Goal: Task Accomplishment & Management: Manage account settings

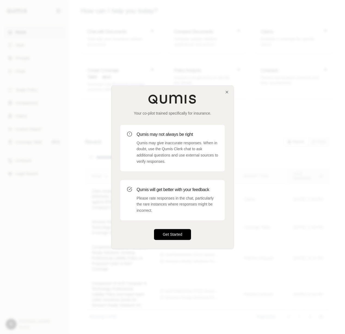
click at [175, 230] on button "Get Started" at bounding box center [172, 234] width 37 height 11
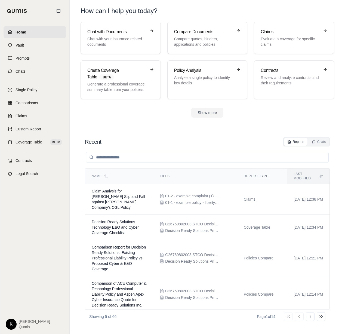
click at [10, 325] on html "Home Vault Prompts Chats Single Policy Comparisons Claims Custom Report Coverag…" at bounding box center [172, 167] width 345 height 334
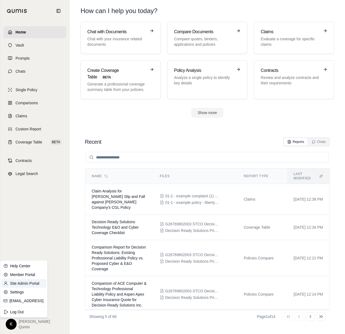
click at [33, 282] on link "Site Admin Portal" at bounding box center [23, 283] width 45 height 9
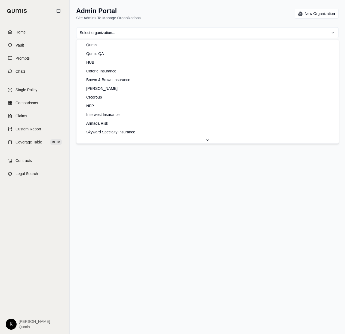
click at [325, 36] on html "Home Vault Prompts Chats Single Policy Comparisons Claims Custom Report Coverag…" at bounding box center [172, 167] width 345 height 334
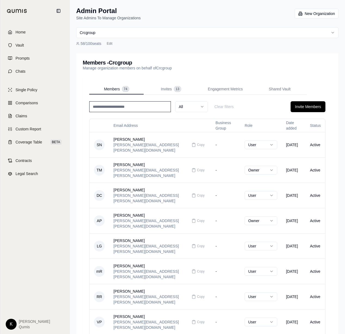
click at [149, 106] on input at bounding box center [130, 106] width 82 height 11
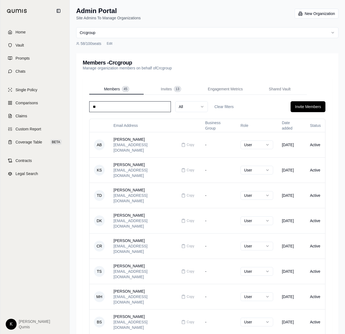
type input "*"
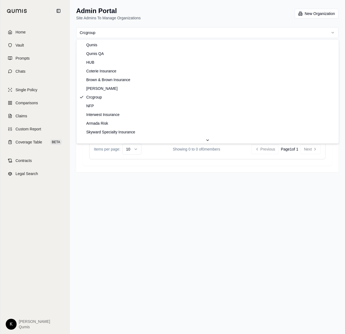
click at [179, 32] on html "Home Vault Prompts Chats Single Policy Comparisons Claims Custom Report Coverag…" at bounding box center [172, 167] width 345 height 334
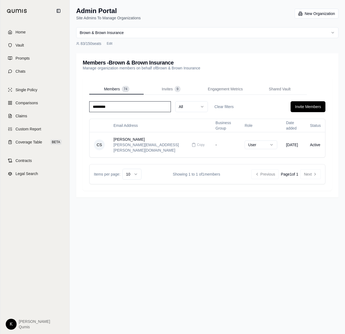
click at [236, 56] on div "Members - Brown & Brown Insurance Manage organization members on behalf of Brow…" at bounding box center [207, 65] width 262 height 24
click at [127, 105] on input "*********" at bounding box center [130, 106] width 82 height 11
click at [211, 147] on td "-" at bounding box center [225, 144] width 29 height 25
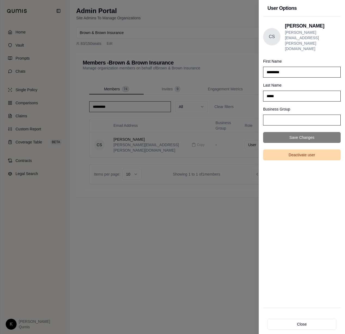
click at [307, 149] on button "Deactivate user" at bounding box center [302, 154] width 78 height 11
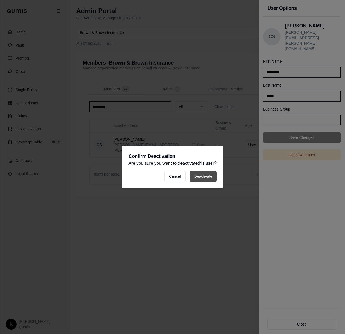
click at [204, 178] on button "Deactivate" at bounding box center [203, 176] width 27 height 11
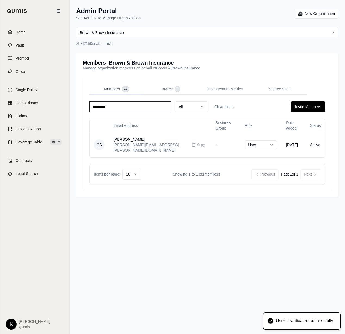
click at [121, 108] on input "*********" at bounding box center [130, 106] width 82 height 11
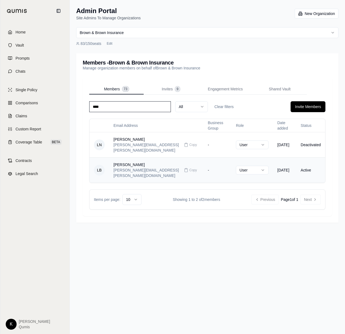
click at [209, 167] on td "-" at bounding box center [217, 169] width 28 height 25
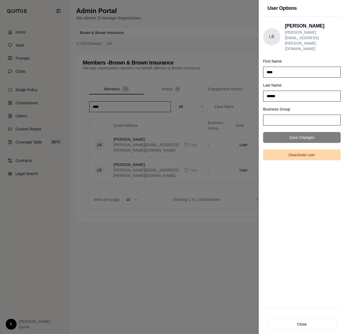
click at [302, 149] on button "Deactivate user" at bounding box center [302, 154] width 78 height 11
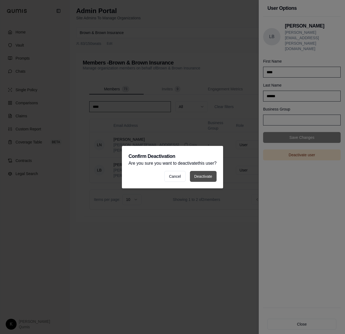
click at [202, 173] on button "Deactivate" at bounding box center [203, 176] width 27 height 11
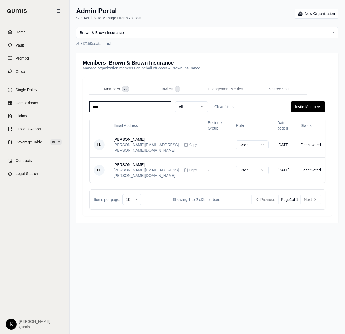
click at [105, 108] on input "****" at bounding box center [130, 106] width 82 height 11
click at [106, 105] on input "*****" at bounding box center [130, 106] width 82 height 11
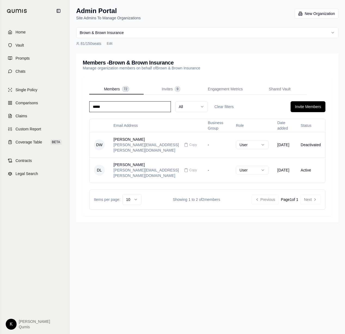
click at [106, 105] on input "*****" at bounding box center [130, 106] width 82 height 11
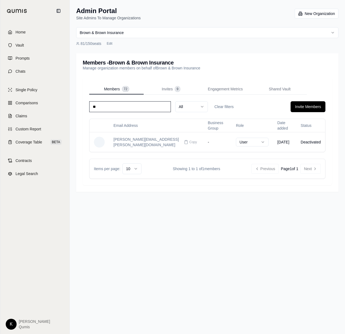
type input "*"
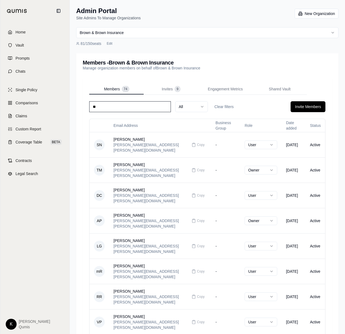
type input "*"
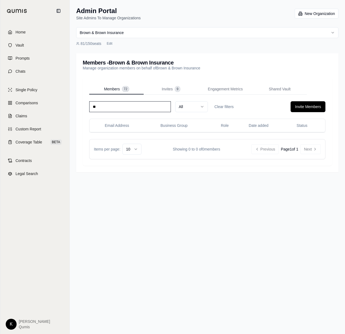
type input "*"
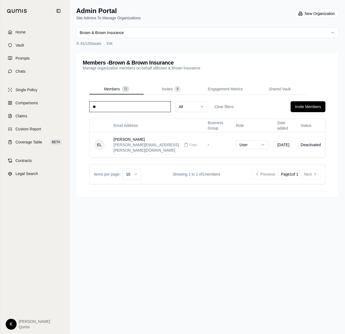
type input "*"
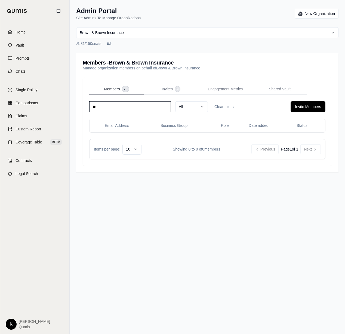
type input "*"
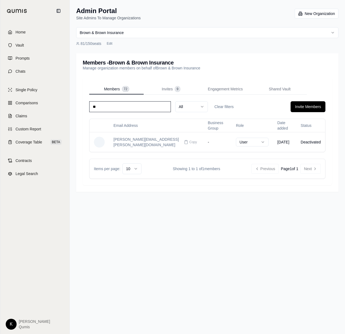
type input "*"
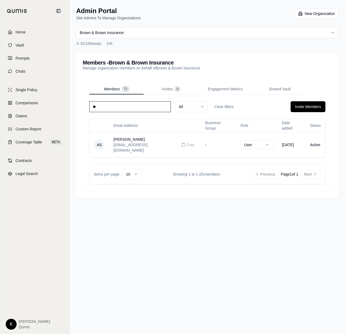
type input "*"
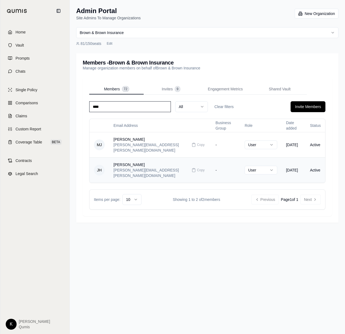
click at [211, 167] on td "-" at bounding box center [225, 169] width 29 height 25
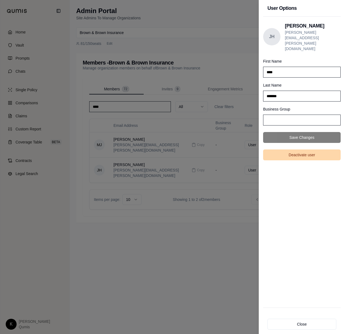
click at [304, 149] on button "Deactivate user" at bounding box center [302, 154] width 78 height 11
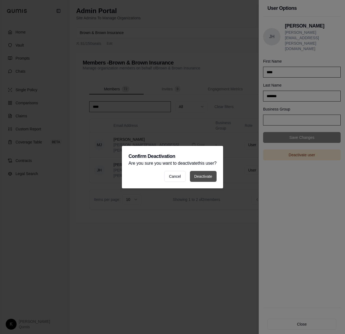
click at [213, 178] on button "Deactivate" at bounding box center [203, 176] width 27 height 11
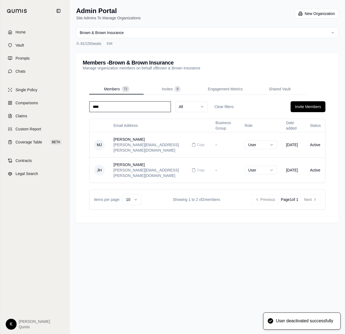
click at [114, 105] on input "****" at bounding box center [130, 106] width 82 height 11
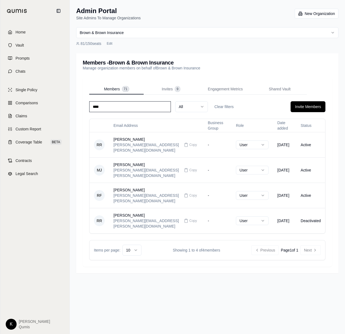
type input "****"
click at [253, 68] on div "Members - Brown & Brown Insurance Manage organization members on behalf of Brow…" at bounding box center [207, 65] width 249 height 11
click at [7, 327] on html "Home Vault Prompts Chats Single Policy Comparisons Claims Custom Report Coverag…" at bounding box center [172, 167] width 345 height 334
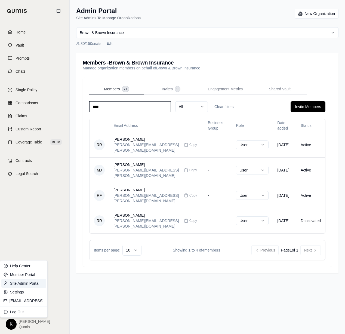
click at [13, 281] on link "Site Admin Portal" at bounding box center [23, 283] width 45 height 9
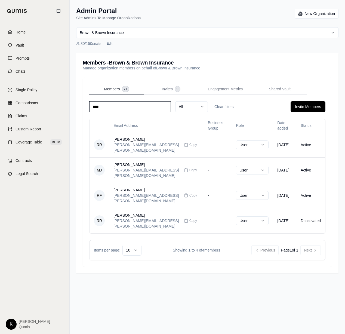
click at [202, 36] on html "Home Vault Prompts Chats Single Policy Comparisons Claims Custom Report Coverag…" at bounding box center [172, 167] width 345 height 334
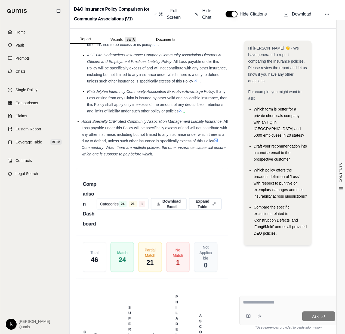
scroll to position [3131, 0]
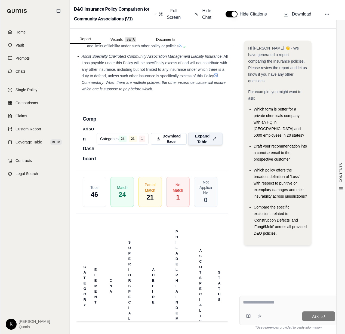
click at [206, 139] on span "Expand Table" at bounding box center [202, 138] width 16 height 11
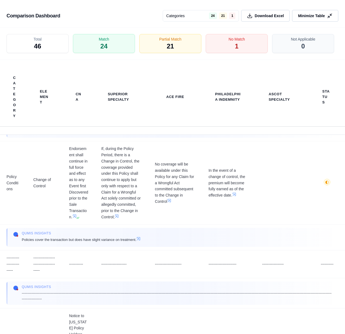
scroll to position [2100, 0]
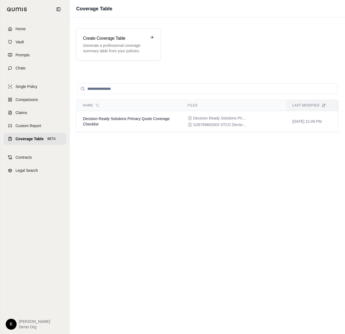
click at [30, 140] on span "Coverage Table" at bounding box center [30, 138] width 28 height 5
click at [13, 45] on link "Vault" at bounding box center [35, 42] width 63 height 12
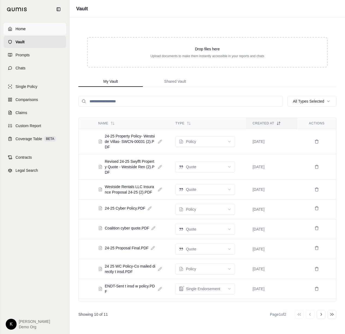
click at [23, 31] on span "Home" at bounding box center [21, 28] width 10 height 5
